Goal: Task Accomplishment & Management: Use online tool/utility

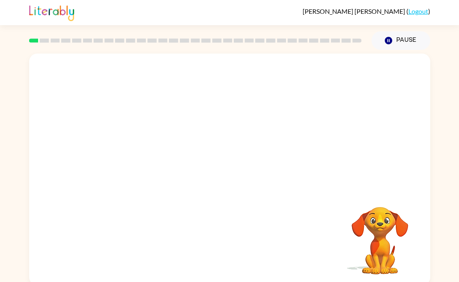
click at [398, 38] on button "Pause Pause" at bounding box center [401, 40] width 59 height 19
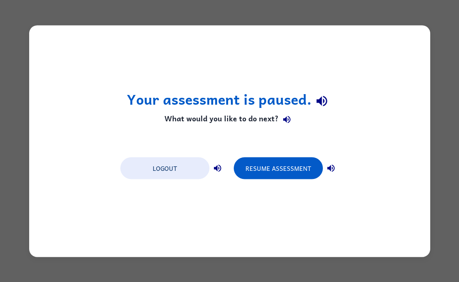
click at [305, 173] on button "Resume Assessment" at bounding box center [278, 168] width 89 height 22
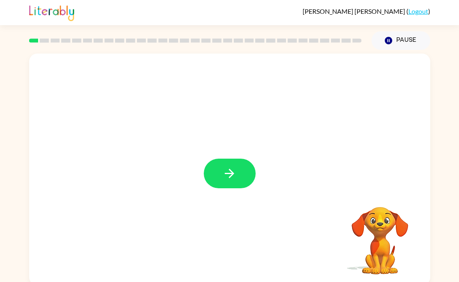
click at [227, 178] on icon "button" at bounding box center [230, 173] width 14 height 14
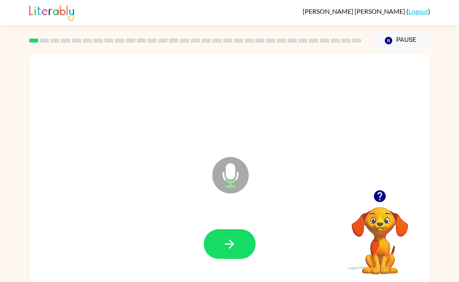
click at [231, 252] on button "button" at bounding box center [230, 244] width 52 height 30
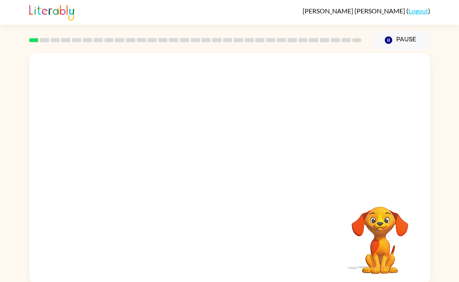
scroll to position [0, 0]
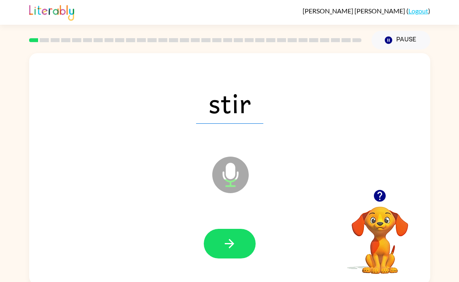
click at [233, 257] on button "button" at bounding box center [230, 244] width 52 height 30
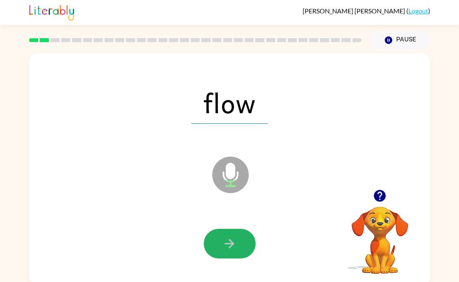
click at [234, 239] on icon "button" at bounding box center [230, 243] width 14 height 14
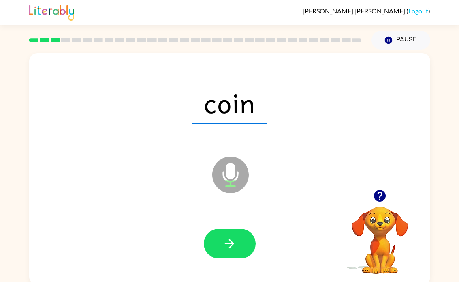
click at [228, 236] on icon "button" at bounding box center [230, 243] width 14 height 14
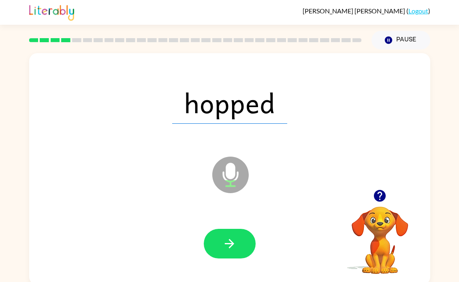
click at [239, 230] on button "button" at bounding box center [230, 244] width 52 height 30
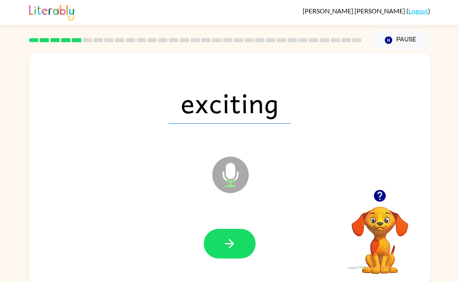
click at [250, 245] on button "button" at bounding box center [230, 244] width 52 height 30
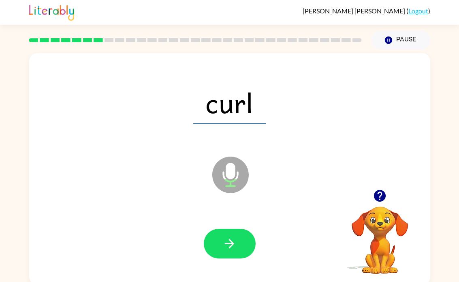
click at [398, 42] on button "Pause Pause" at bounding box center [401, 40] width 59 height 19
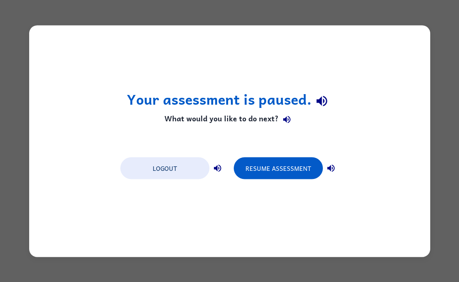
click at [292, 163] on button "Resume Assessment" at bounding box center [278, 168] width 89 height 22
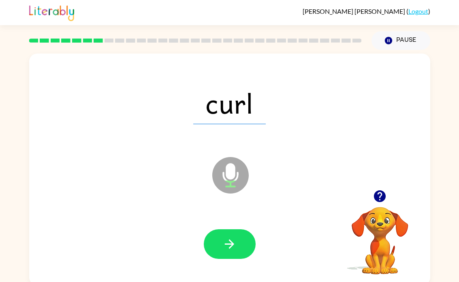
click at [231, 255] on button "button" at bounding box center [230, 244] width 52 height 30
click at [231, 250] on icon "button" at bounding box center [230, 244] width 14 height 14
click at [240, 237] on button "button" at bounding box center [230, 244] width 52 height 30
click at [236, 242] on icon "button" at bounding box center [230, 244] width 14 height 14
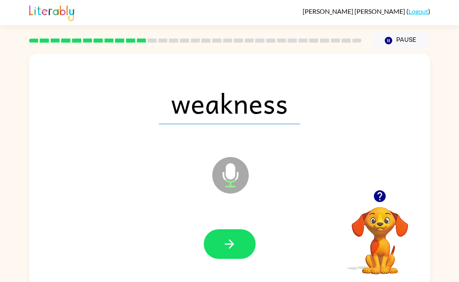
click at [229, 242] on icon "button" at bounding box center [230, 244] width 14 height 14
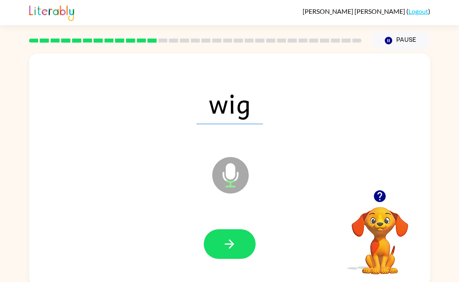
click at [254, 239] on button "button" at bounding box center [230, 244] width 52 height 30
click at [238, 248] on button "button" at bounding box center [230, 244] width 52 height 30
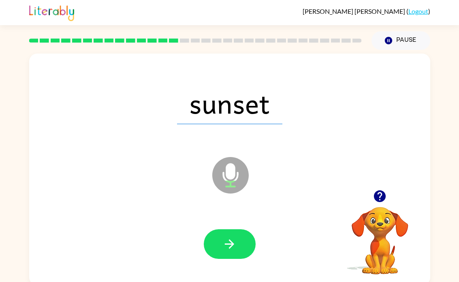
click at [232, 239] on icon "button" at bounding box center [230, 244] width 14 height 14
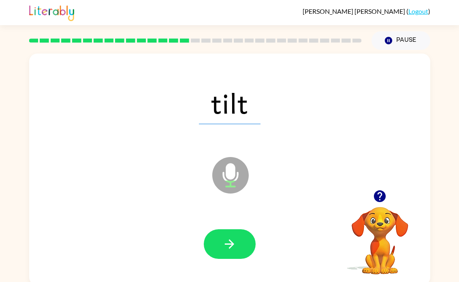
click at [222, 233] on button "button" at bounding box center [230, 244] width 52 height 30
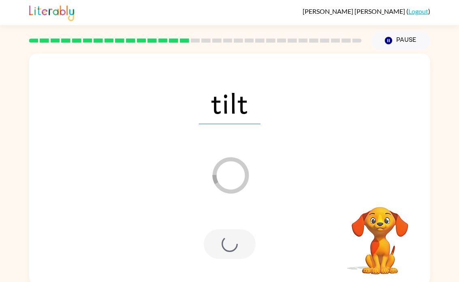
click at [374, 238] on video "Your browser must support playing .mp4 files to use Literably. Please try using…" at bounding box center [380, 234] width 81 height 81
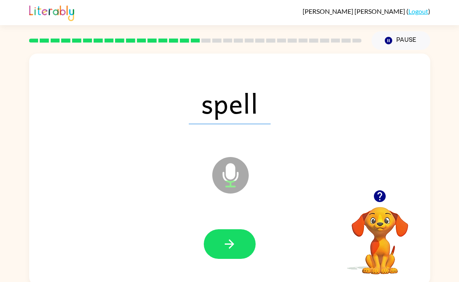
click at [245, 253] on button "button" at bounding box center [230, 244] width 52 height 30
click at [241, 231] on button "button" at bounding box center [230, 244] width 52 height 30
click at [228, 240] on icon "button" at bounding box center [230, 244] width 14 height 14
click at [240, 248] on button "button" at bounding box center [230, 244] width 52 height 30
click at [246, 241] on button "button" at bounding box center [230, 244] width 52 height 30
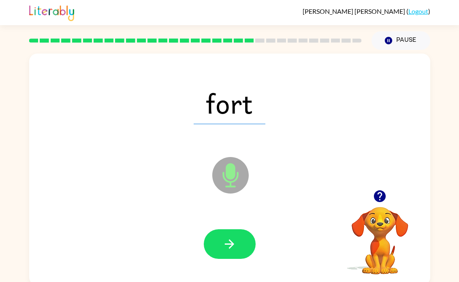
click at [233, 252] on button "button" at bounding box center [230, 244] width 52 height 30
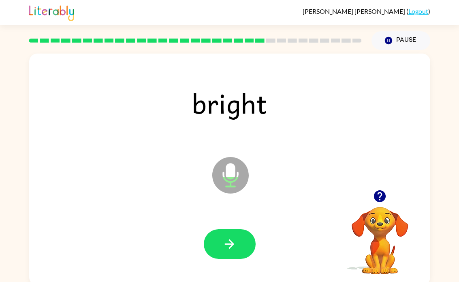
click at [231, 247] on icon "button" at bounding box center [229, 243] width 9 height 9
click at [223, 257] on button "button" at bounding box center [230, 244] width 52 height 30
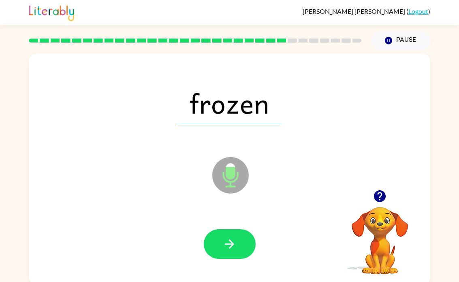
click at [20, 271] on div "frozen Microphone The Microphone is here when it is your turn to talk Your brow…" at bounding box center [229, 167] width 459 height 235
click at [237, 225] on div at bounding box center [229, 244] width 385 height 67
click at [246, 233] on button "button" at bounding box center [230, 244] width 52 height 30
click at [242, 241] on button "button" at bounding box center [230, 244] width 52 height 30
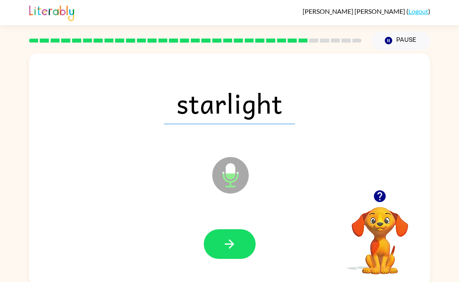
click at [393, 42] on button "Pause Pause" at bounding box center [401, 40] width 59 height 19
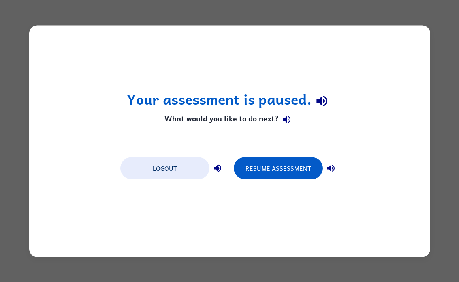
click at [309, 172] on button "Resume Assessment" at bounding box center [278, 168] width 89 height 22
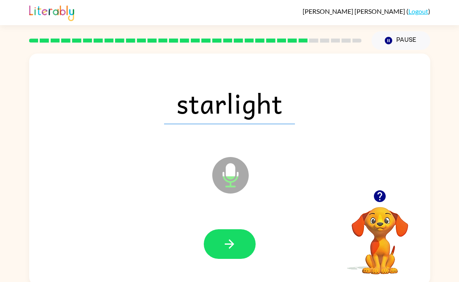
click at [219, 226] on div at bounding box center [229, 244] width 385 height 67
click at [250, 242] on button "button" at bounding box center [230, 244] width 52 height 30
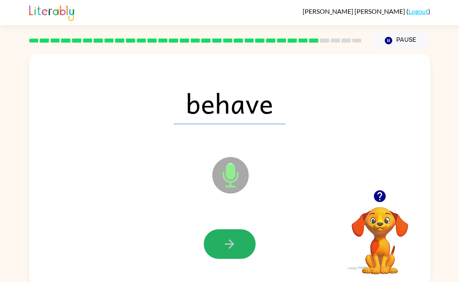
click at [243, 251] on button "button" at bounding box center [230, 244] width 52 height 30
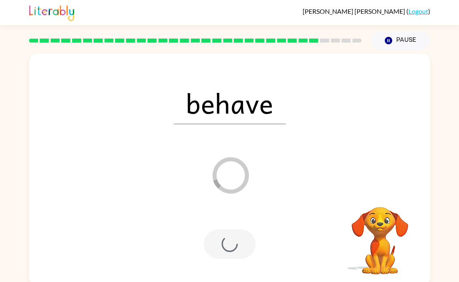
click at [240, 248] on div at bounding box center [230, 244] width 52 height 30
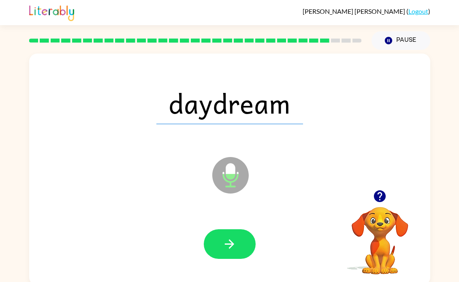
click at [222, 257] on button "button" at bounding box center [230, 244] width 52 height 30
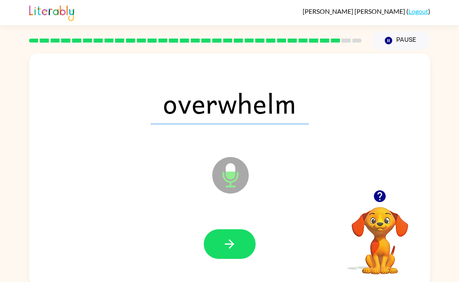
click at [232, 246] on icon "button" at bounding box center [229, 243] width 9 height 9
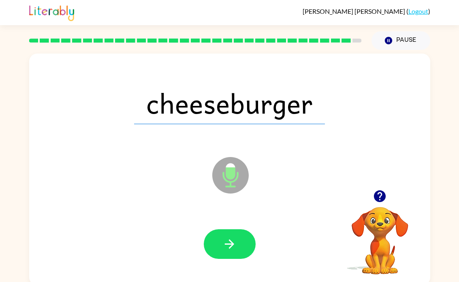
click at [236, 247] on icon "button" at bounding box center [230, 244] width 14 height 14
